Goal: Find specific page/section: Find specific page/section

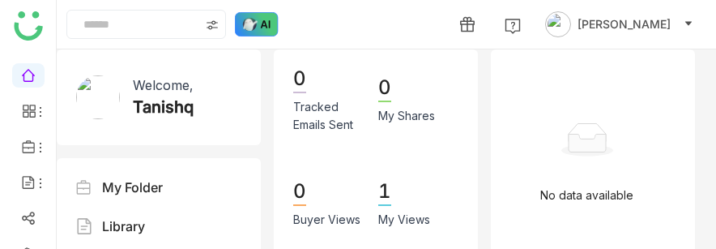
click at [272, 18] on img at bounding box center [257, 24] width 44 height 24
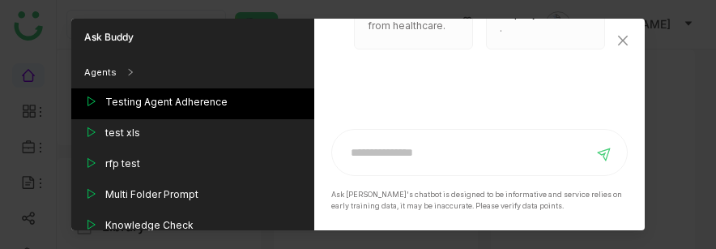
click at [185, 117] on div "Testing Agent Adherence" at bounding box center [192, 103] width 243 height 31
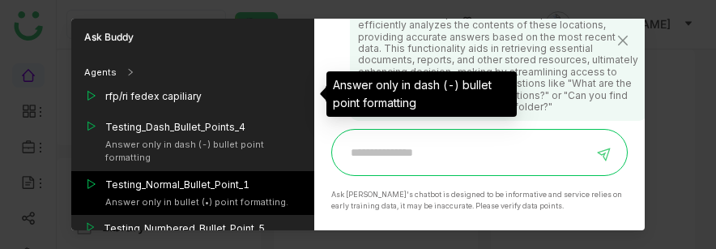
scroll to position [1536, 0]
